Goal: Navigation & Orientation: Go to known website

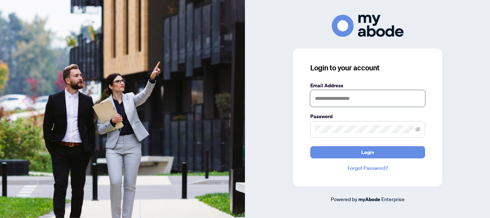
click at [316, 100] on input "text" at bounding box center [367, 98] width 115 height 16
type input "**********"
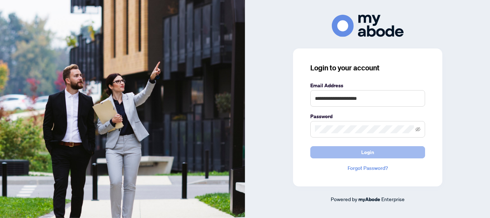
click at [360, 150] on button "Login" at bounding box center [367, 152] width 115 height 12
